Goal: Task Accomplishment & Management: Use online tool/utility

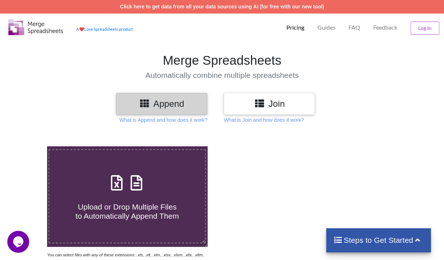
click at [181, 119] on p "What is Append and how does it work?" at bounding box center [163, 119] width 88 height 7
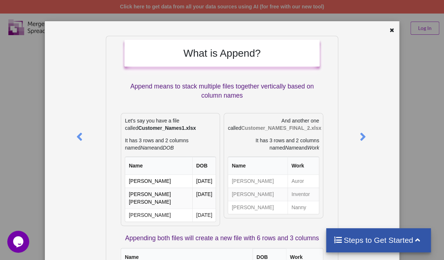
click at [390, 30] on icon at bounding box center [392, 29] width 6 height 5
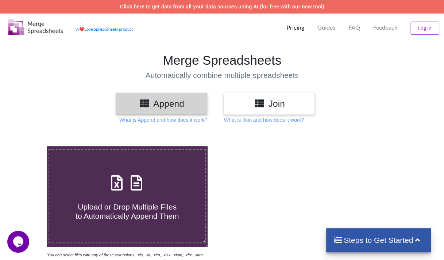
click at [207, 122] on p "What is Join and how does it work?" at bounding box center [163, 119] width 88 height 7
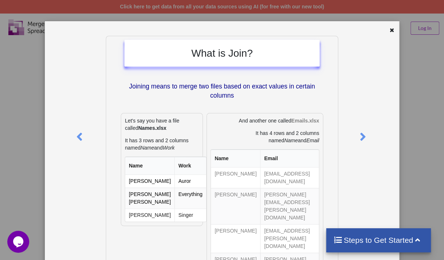
click at [388, 30] on div at bounding box center [392, 31] width 9 height 9
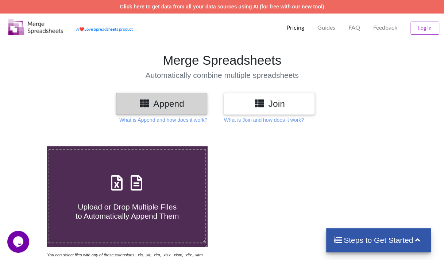
click at [107, 202] on span "Upload or Drop Multiple Files to Automatically Append Them" at bounding box center [127, 211] width 103 height 18
click at [29, 146] on input "Upload or Drop Multiple Files to Automatically Append Them" at bounding box center [29, 146] width 0 height 0
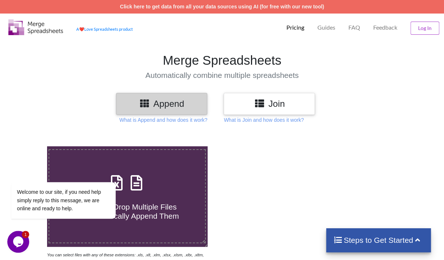
type input "C:\fakepath\97 A.xlsx"
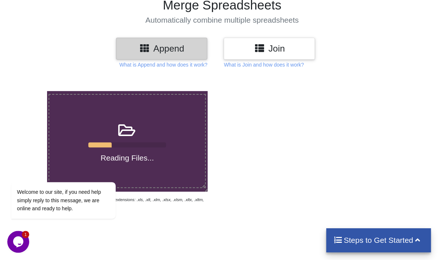
scroll to position [56, 0]
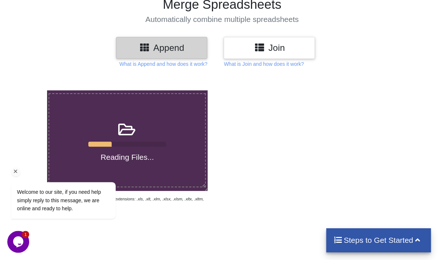
click at [18, 170] on icon "Chat attention grabber" at bounding box center [15, 171] width 7 height 7
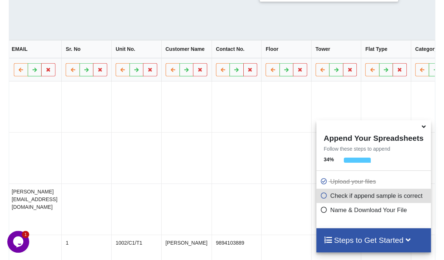
scroll to position [0, 1148]
click at [221, 70] on icon at bounding box center [224, 69] width 6 height 4
click at [170, 70] on icon at bounding box center [173, 69] width 6 height 4
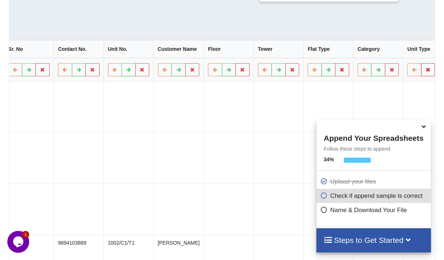
click at [427, 69] on button at bounding box center [428, 69] width 14 height 13
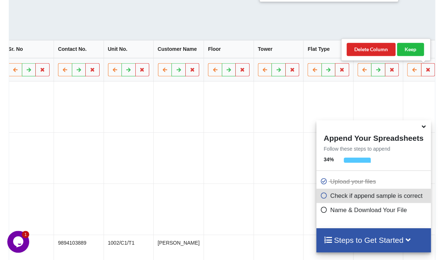
click at [332, 101] on td at bounding box center [328, 106] width 50 height 51
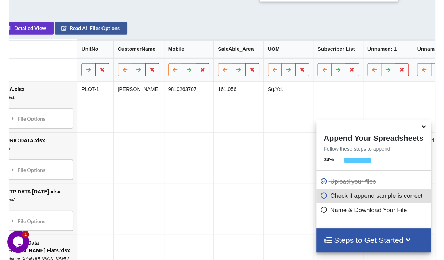
scroll to position [0, 0]
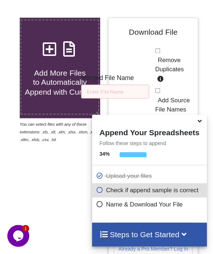
scroll to position [228, 0]
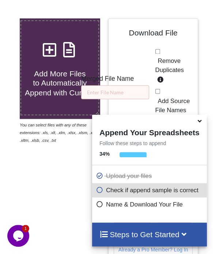
click at [157, 53] on input "Remove Duplicates" at bounding box center [157, 51] width 5 height 5
checkbox input "true"
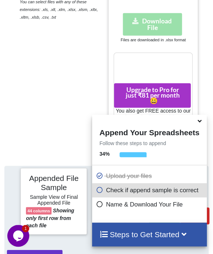
scroll to position [509, 0]
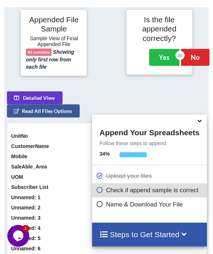
click at [198, 54] on div at bounding box center [203, 42] width 18 height 66
click at [191, 56] on button "No" at bounding box center [195, 57] width 28 height 17
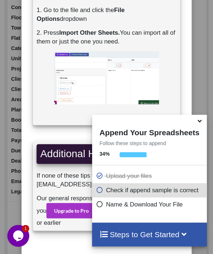
scroll to position [894, 0]
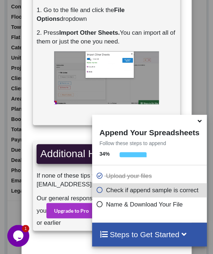
click at [200, 123] on icon at bounding box center [200, 119] width 8 height 7
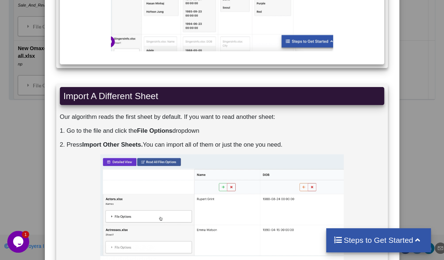
scroll to position [1515, 0]
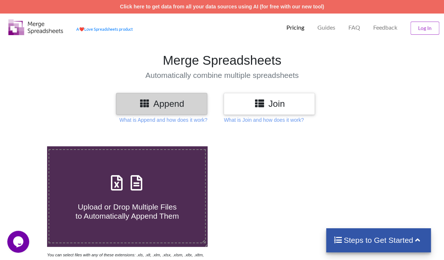
click at [168, 106] on h3 "Append" at bounding box center [162, 103] width 80 height 11
click at [161, 216] on span "Upload or Drop Multiple Files to Automatically Append Them" at bounding box center [127, 211] width 103 height 18
click at [29, 146] on input "Upload or Drop Multiple Files to Automatically Append Them" at bounding box center [29, 146] width 0 height 0
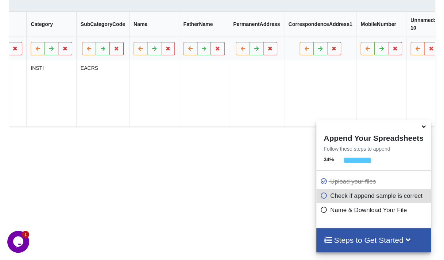
scroll to position [389, 0]
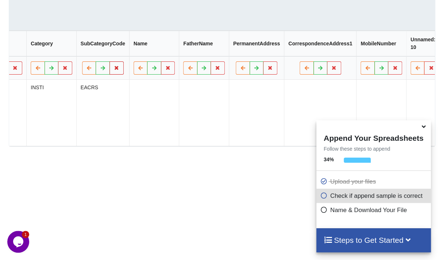
click at [119, 66] on button at bounding box center [117, 67] width 14 height 13
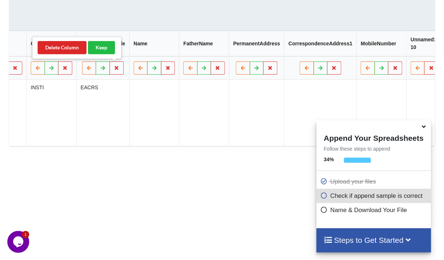
click at [149, 25] on div "Detailed View Sector PlotNumber PlotId Category SubCategoryCode Name FatherName…" at bounding box center [57, 79] width 417 height 134
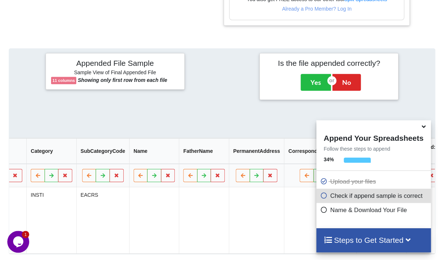
scroll to position [281, 0]
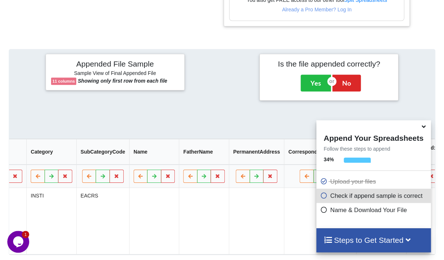
click at [421, 127] on icon at bounding box center [424, 125] width 8 height 7
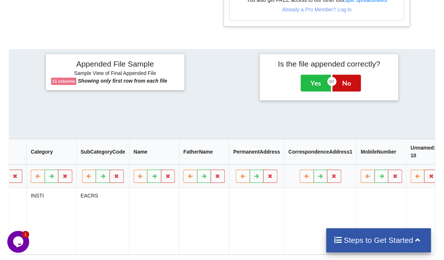
click at [351, 80] on button "No" at bounding box center [347, 82] width 28 height 17
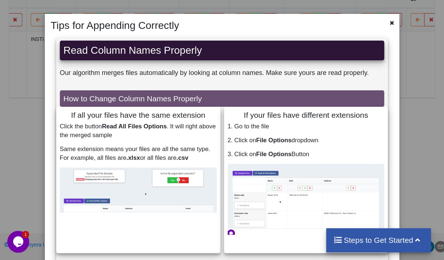
scroll to position [0, 0]
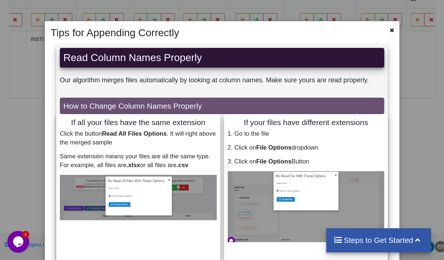
click at [389, 28] on icon at bounding box center [392, 29] width 6 height 5
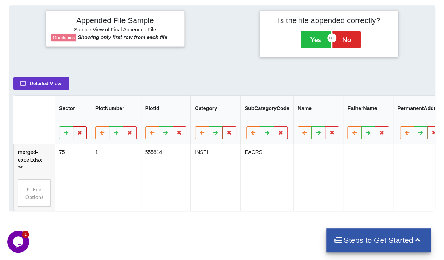
click at [78, 134] on icon at bounding box center [80, 132] width 6 height 4
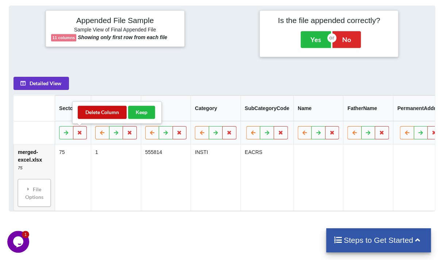
click at [102, 113] on button "Delete Column" at bounding box center [102, 112] width 49 height 13
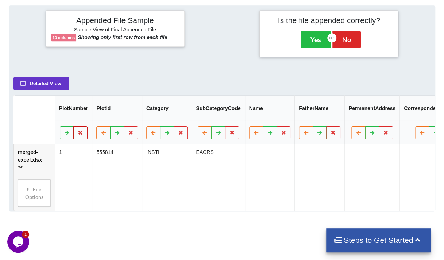
click at [84, 135] on button at bounding box center [80, 132] width 14 height 13
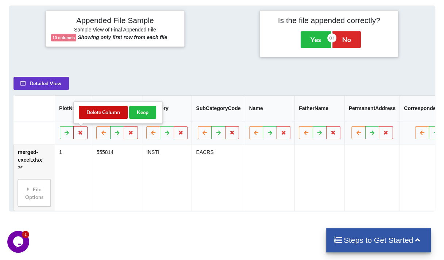
click at [118, 113] on button "Delete Column" at bounding box center [103, 112] width 49 height 13
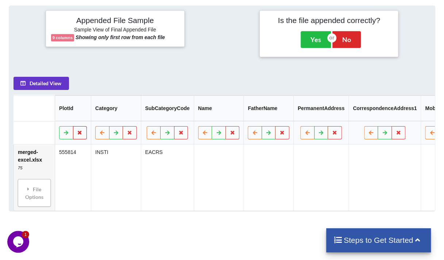
click at [81, 134] on icon at bounding box center [80, 132] width 6 height 4
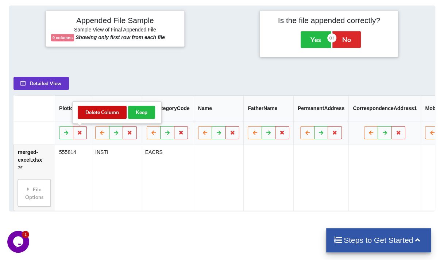
click at [116, 107] on button "Delete Column" at bounding box center [102, 112] width 49 height 13
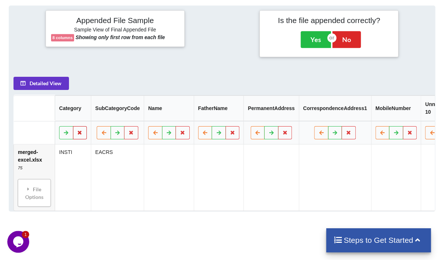
click at [80, 133] on icon at bounding box center [80, 132] width 6 height 4
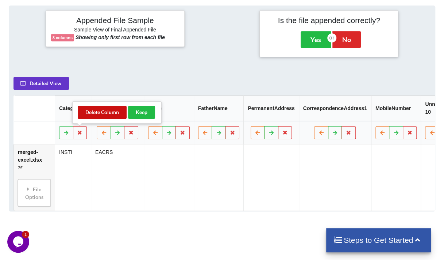
click at [100, 116] on button "Delete Column" at bounding box center [102, 112] width 49 height 13
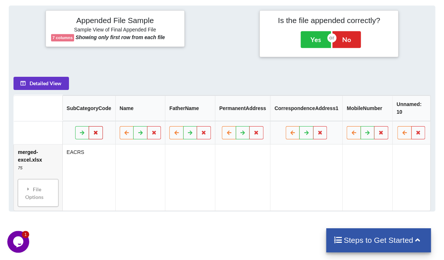
click at [99, 130] on icon at bounding box center [96, 132] width 6 height 4
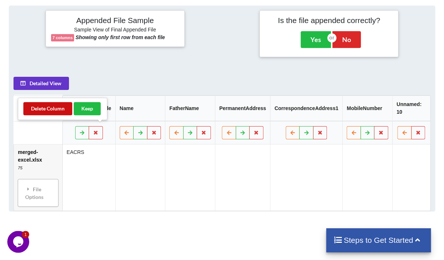
click at [50, 112] on button "Delete Column" at bounding box center [47, 108] width 49 height 13
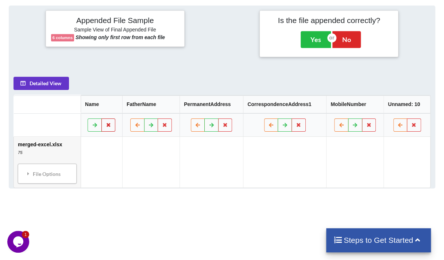
click at [107, 125] on button at bounding box center [109, 124] width 14 height 13
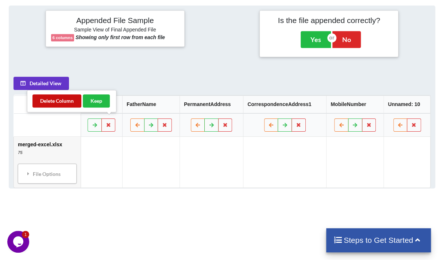
click at [55, 102] on button "Delete Column" at bounding box center [56, 100] width 49 height 13
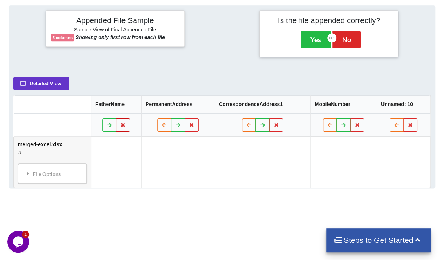
click at [123, 123] on icon at bounding box center [123, 124] width 6 height 4
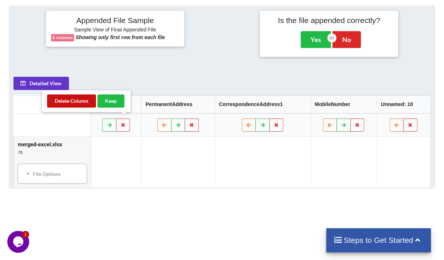
click at [76, 98] on button "Delete Column" at bounding box center [71, 100] width 49 height 13
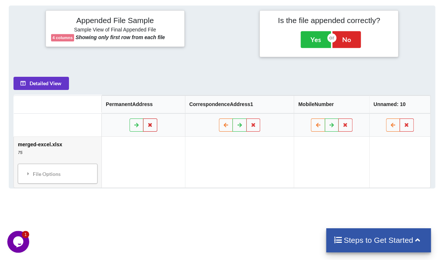
click at [152, 122] on icon at bounding box center [150, 124] width 6 height 4
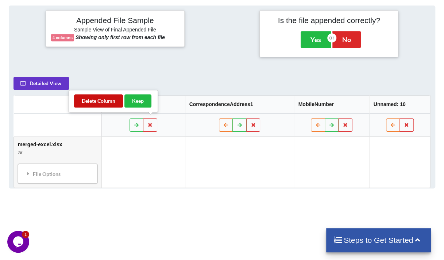
click at [85, 100] on button "Delete Column" at bounding box center [98, 100] width 49 height 13
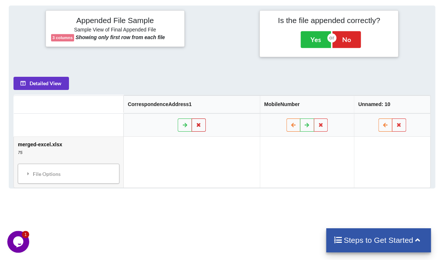
click at [202, 121] on button at bounding box center [199, 124] width 14 height 13
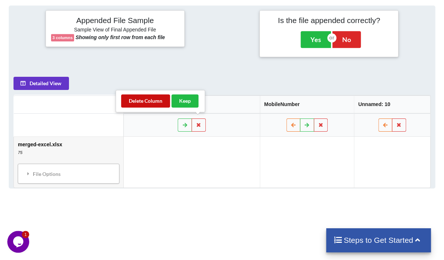
click at [152, 98] on button "Delete Column" at bounding box center [145, 100] width 49 height 13
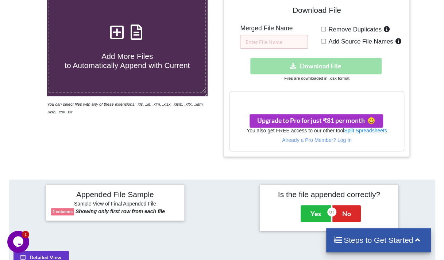
scroll to position [104, 0]
